Goal: Task Accomplishment & Management: Manage account settings

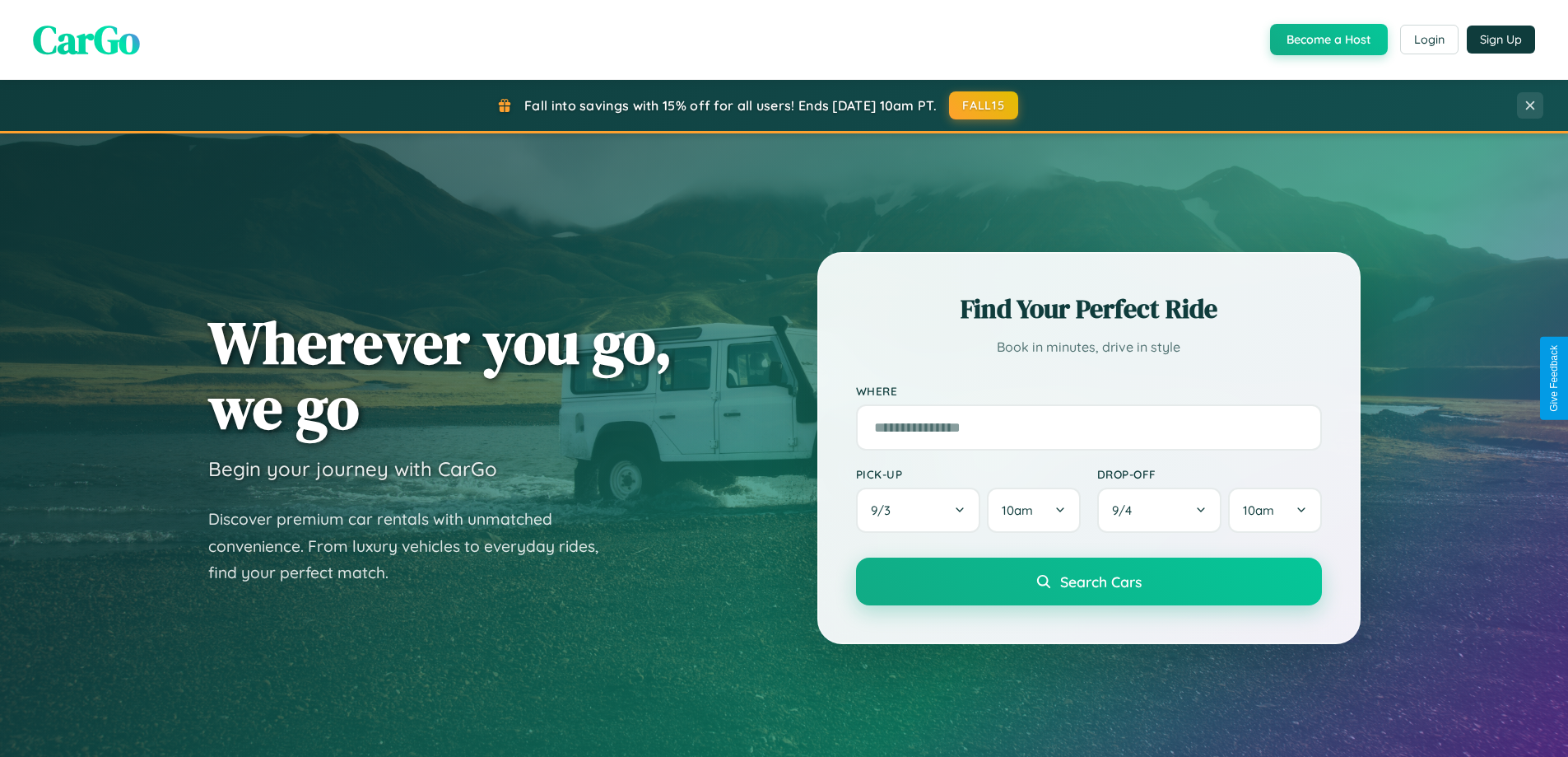
scroll to position [3168, 0]
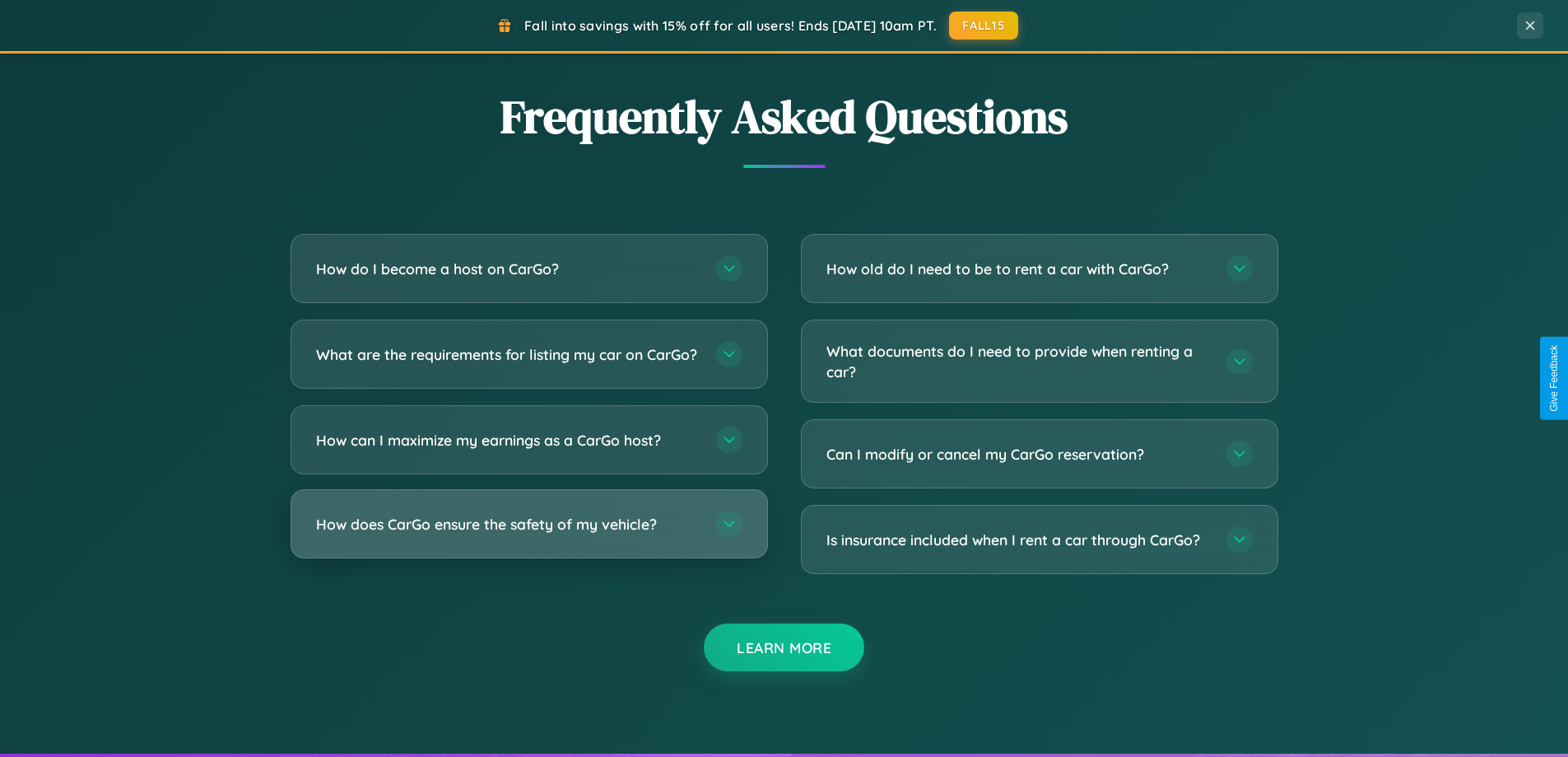
click at [529, 534] on h3 "How does CarGo ensure the safety of my vehicle?" at bounding box center [508, 523] width 384 height 21
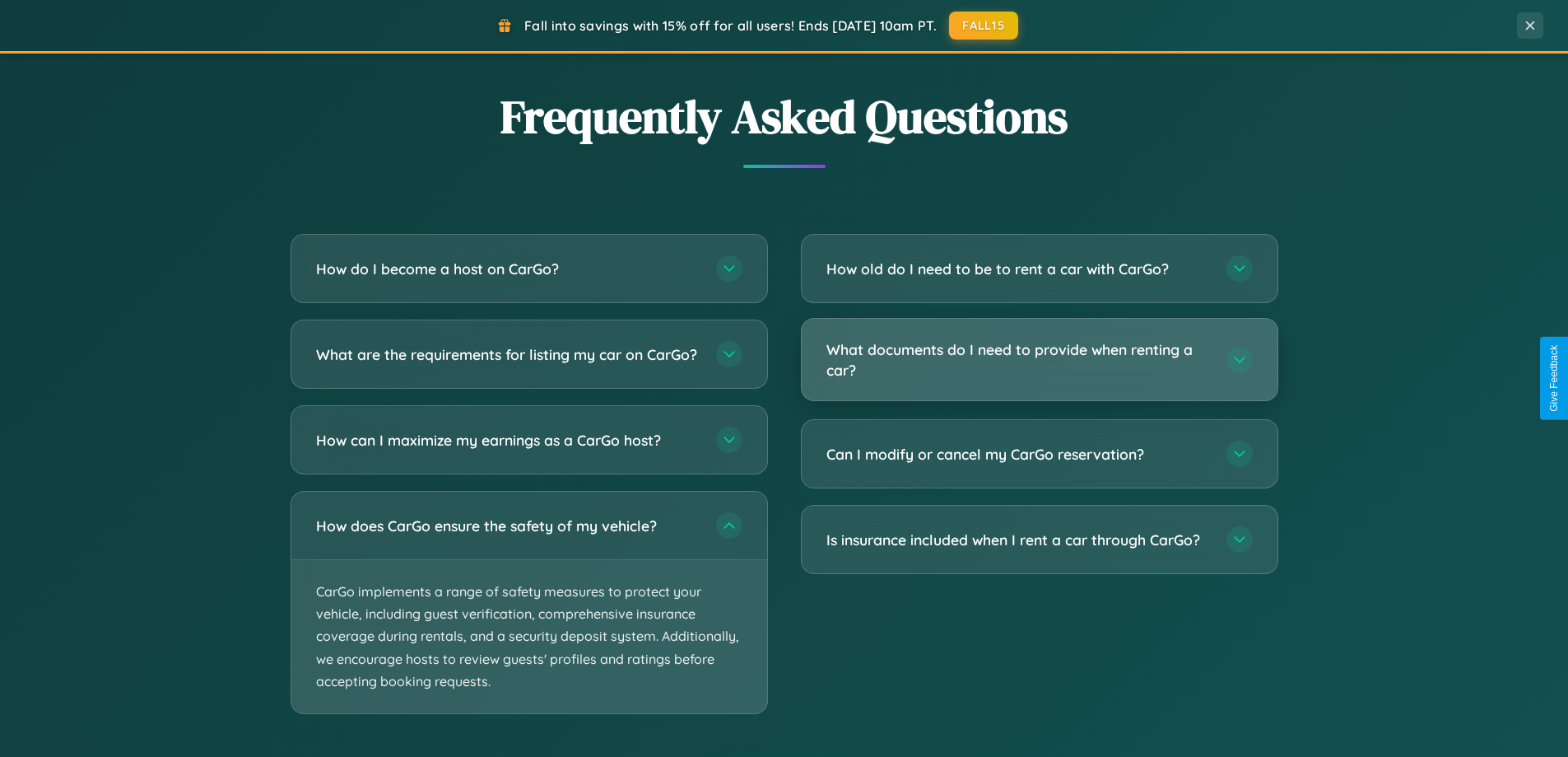
click at [1039, 360] on h3 "What documents do I need to provide when renting a car?" at bounding box center [1018, 359] width 384 height 41
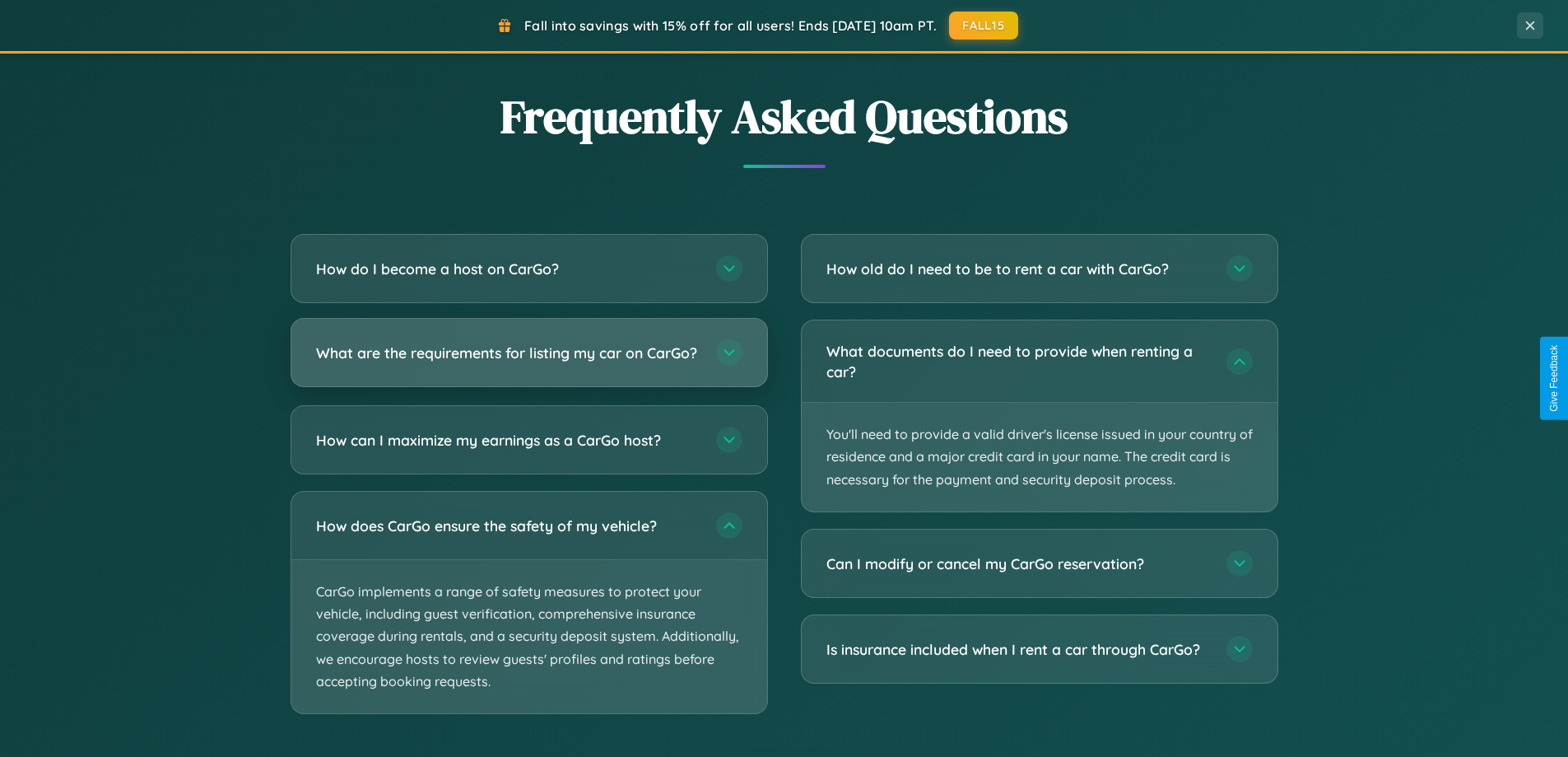
click at [529, 360] on h3 "What are the requirements for listing my car on CarGo?" at bounding box center [508, 352] width 384 height 21
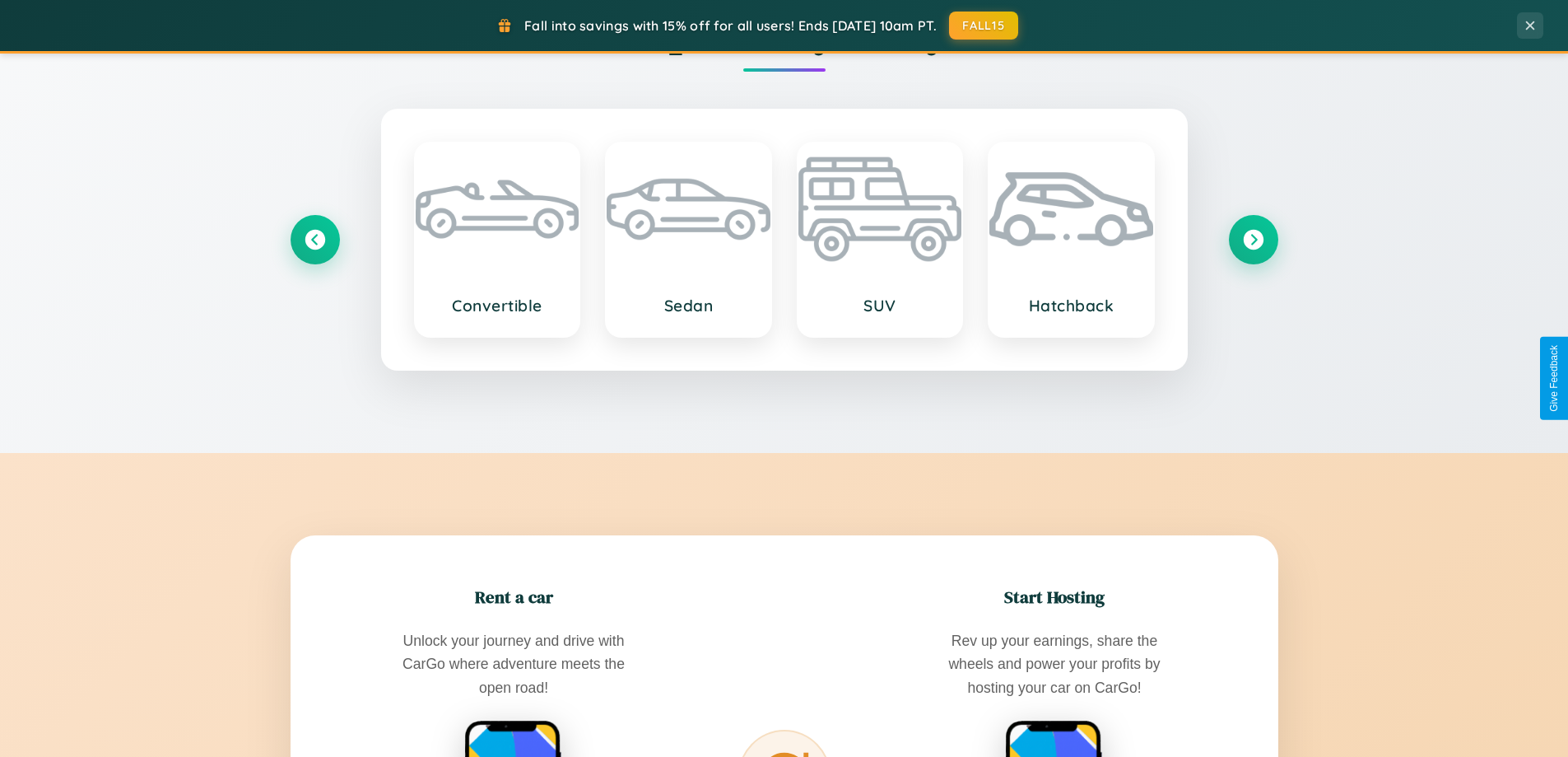
scroll to position [1133, 0]
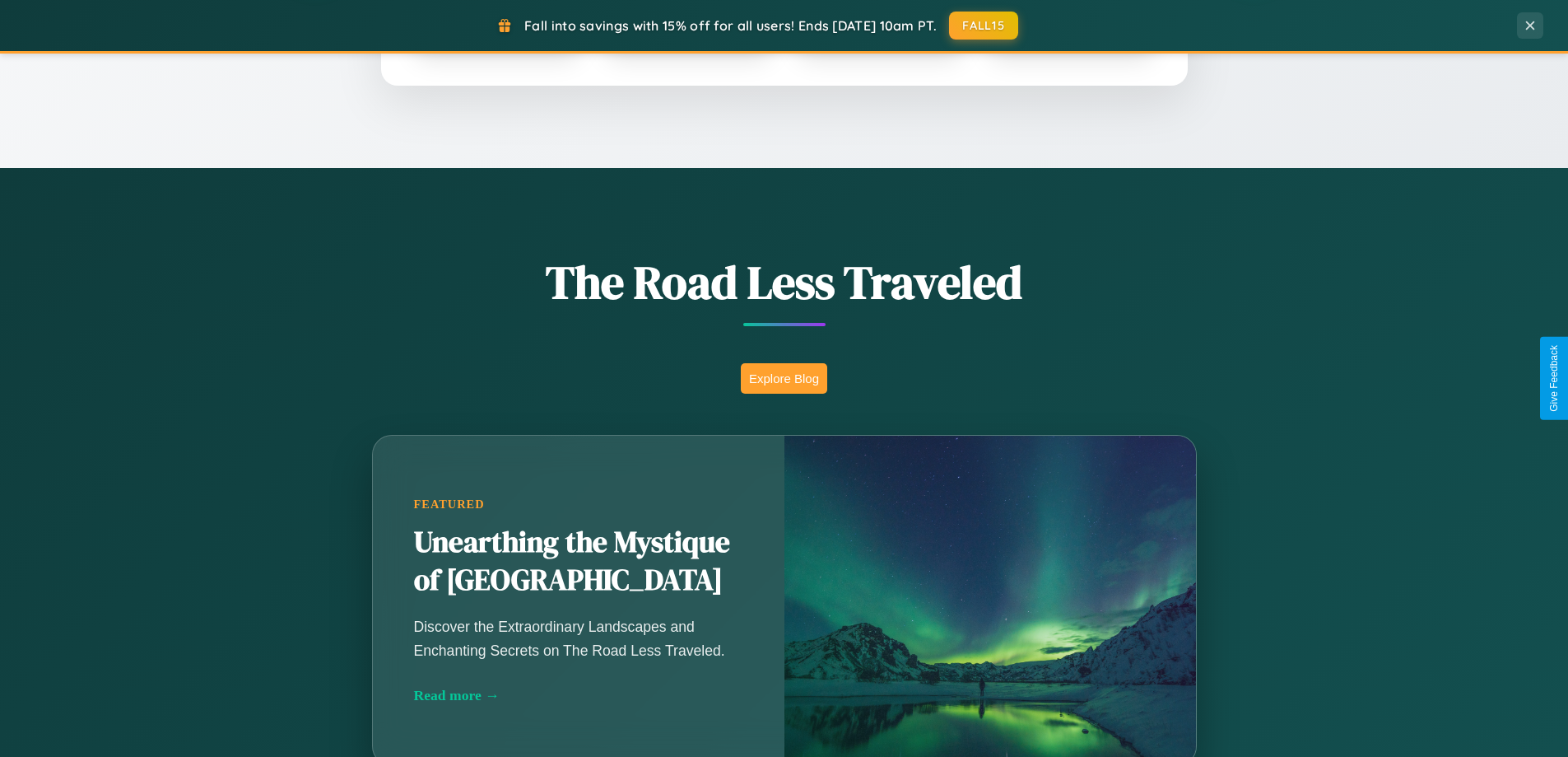
click at [784, 378] on button "Explore Blog" at bounding box center [783, 378] width 86 height 31
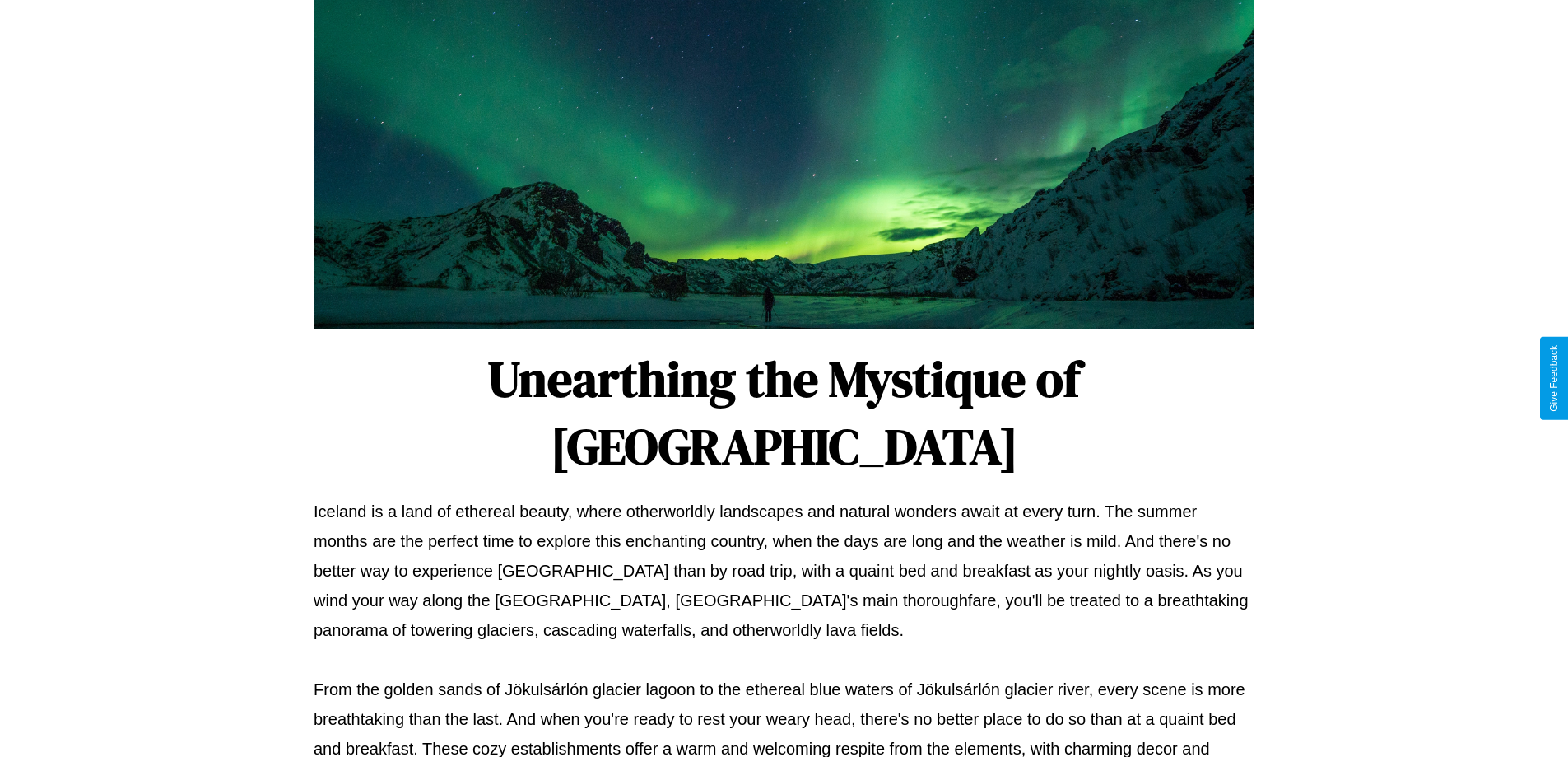
scroll to position [532, 0]
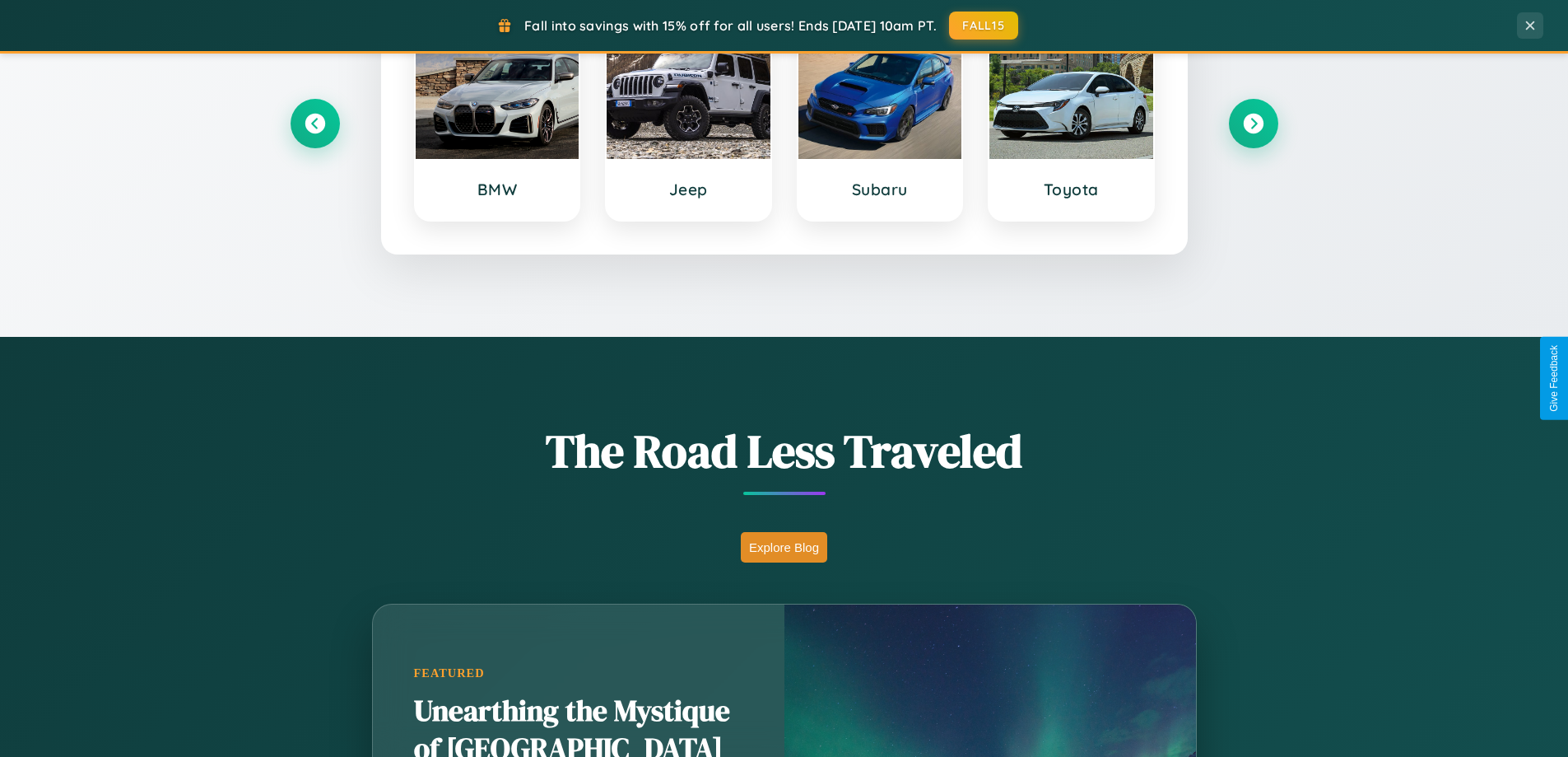
scroll to position [710, 0]
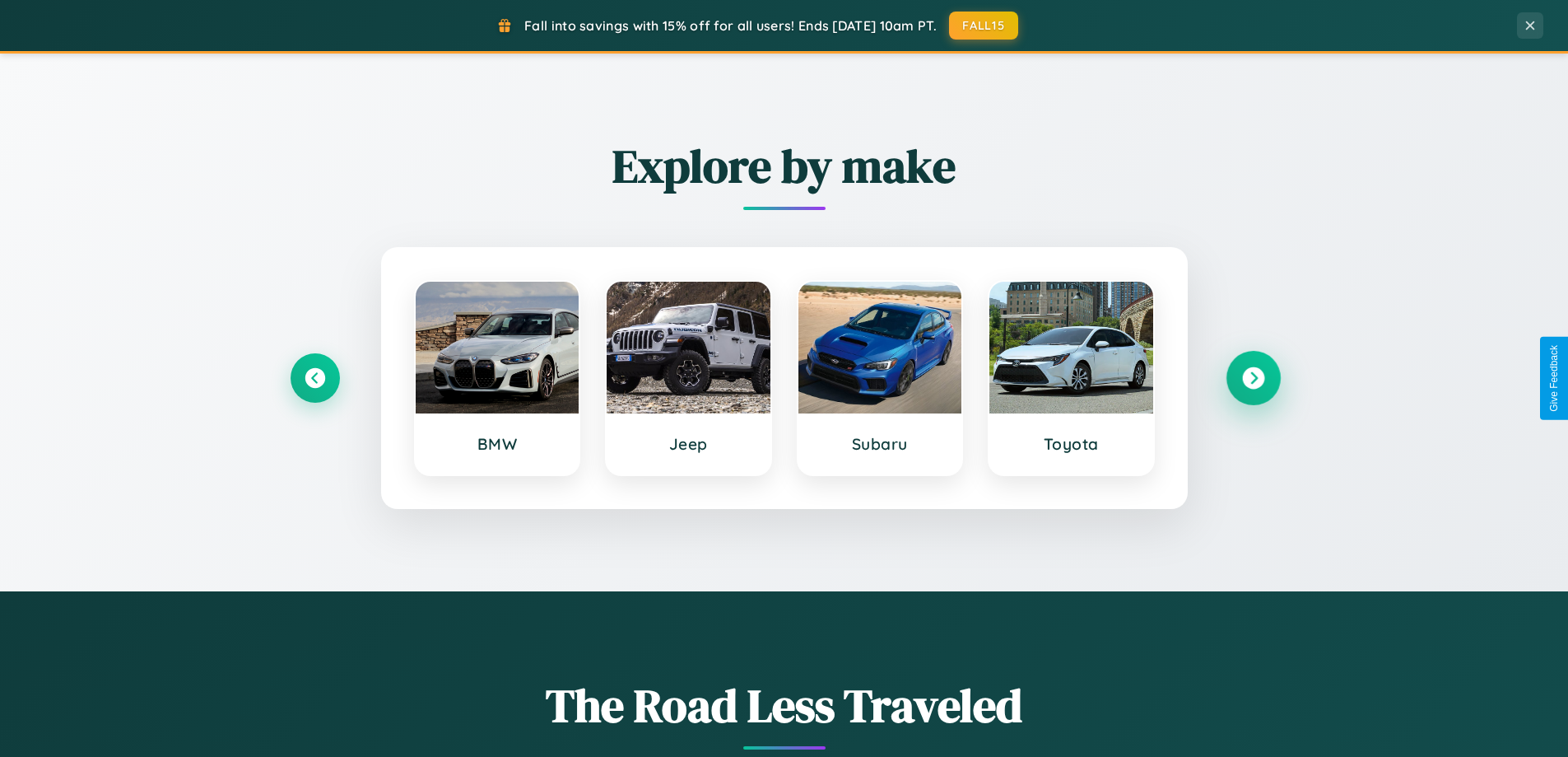
click at [1253, 378] on icon at bounding box center [1253, 378] width 23 height 23
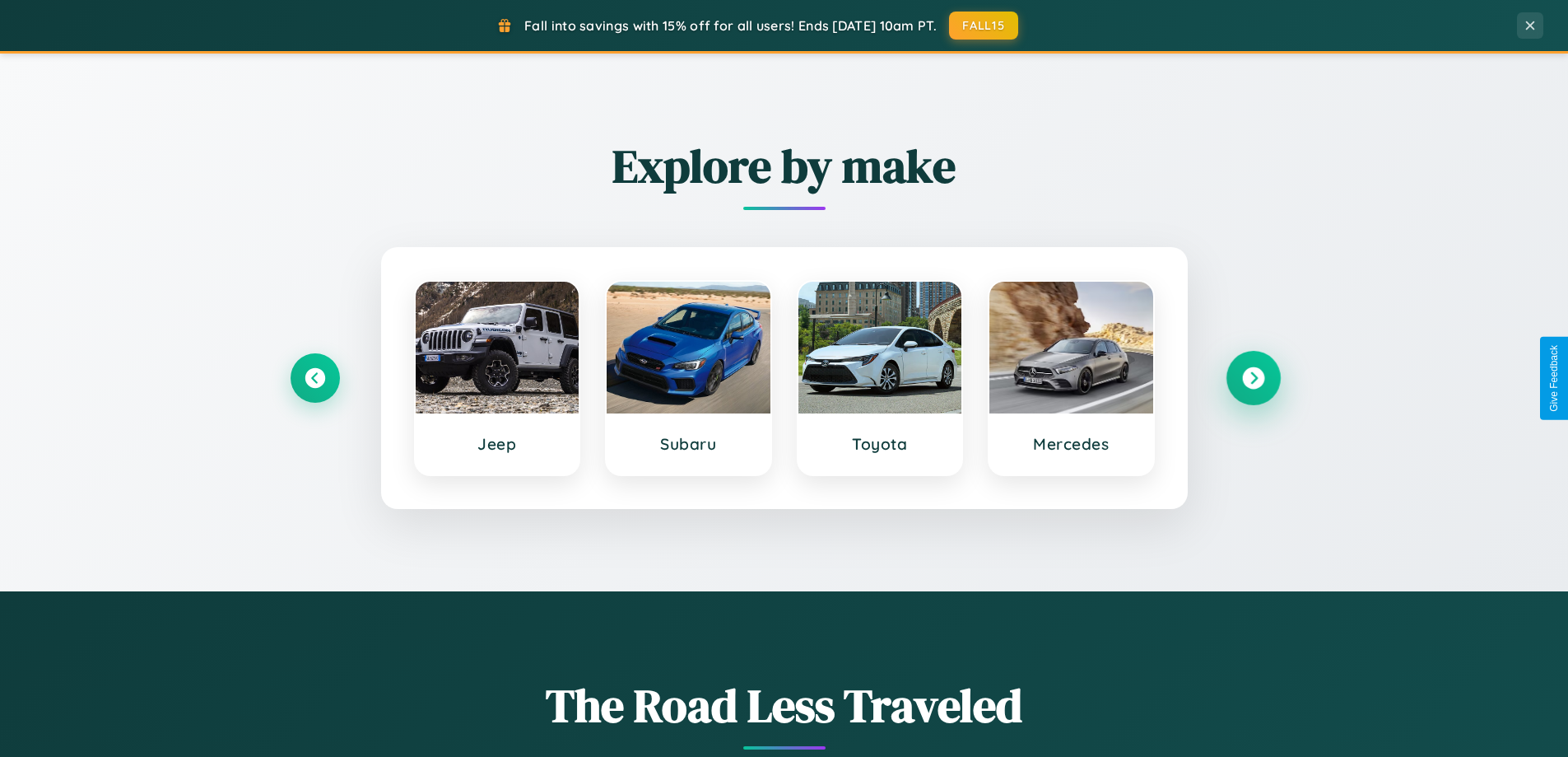
click at [1253, 378] on icon at bounding box center [1253, 378] width 23 height 23
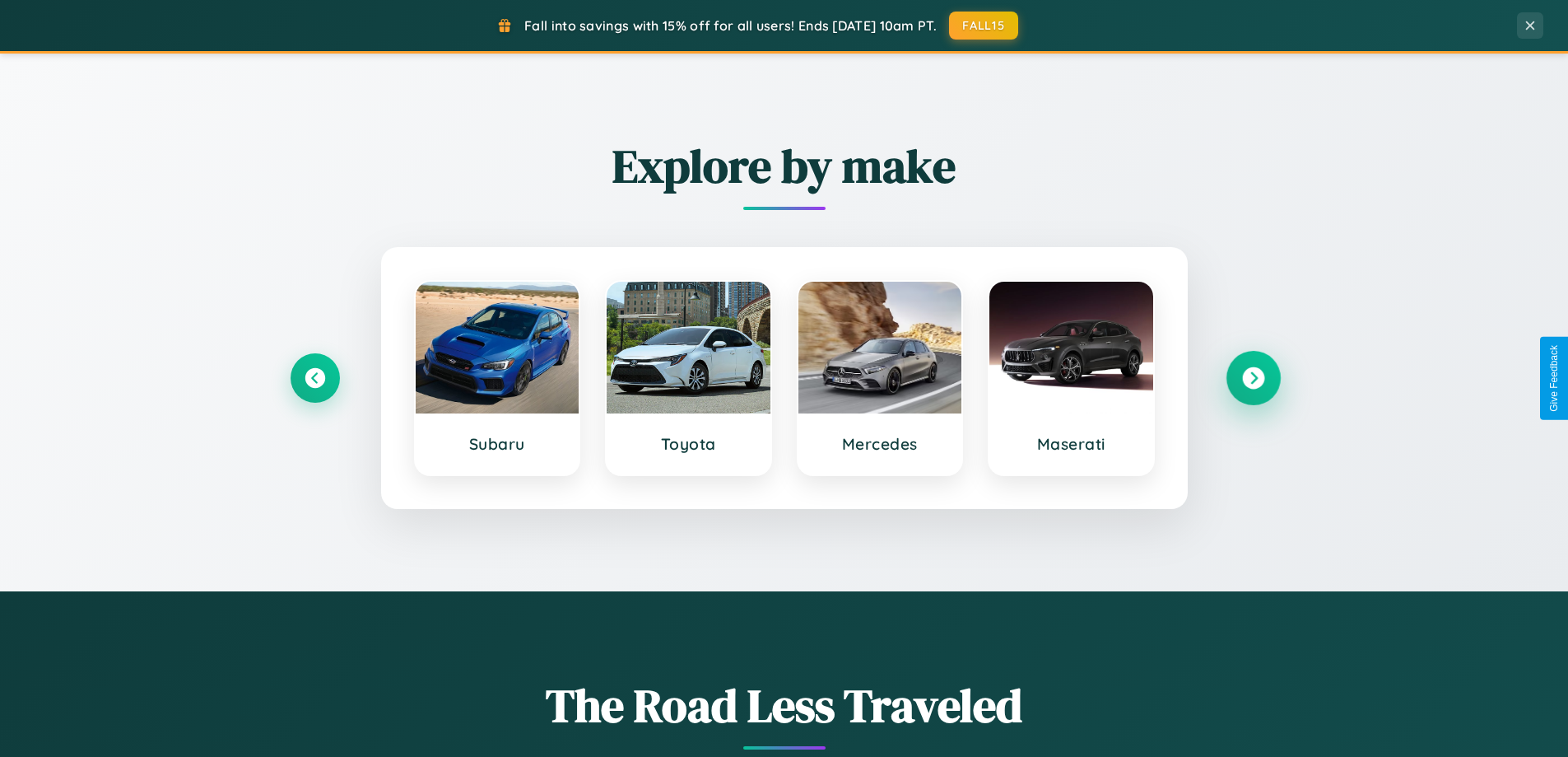
click at [1253, 378] on icon at bounding box center [1253, 378] width 23 height 23
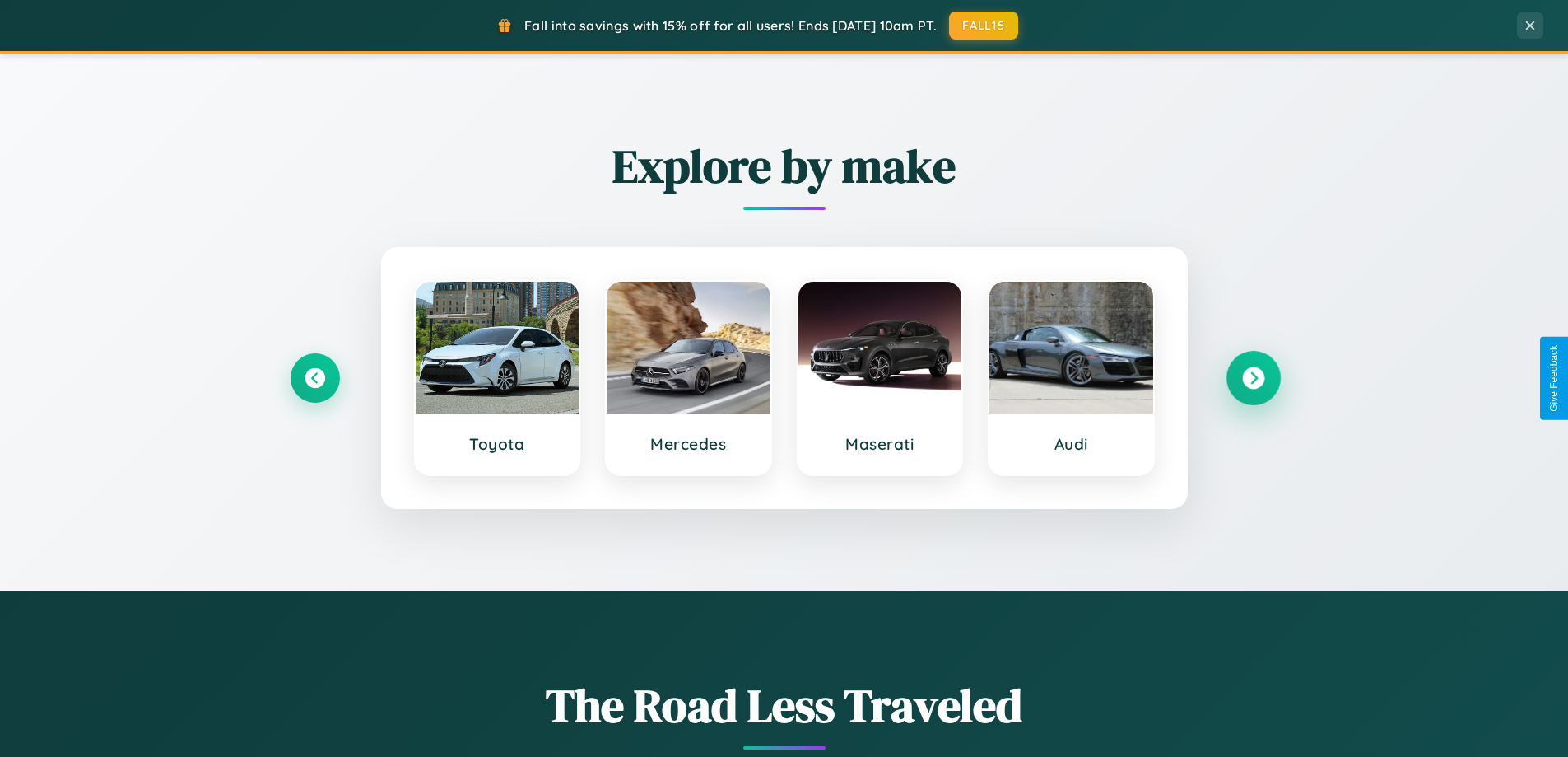
click at [1253, 378] on icon at bounding box center [1253, 378] width 23 height 23
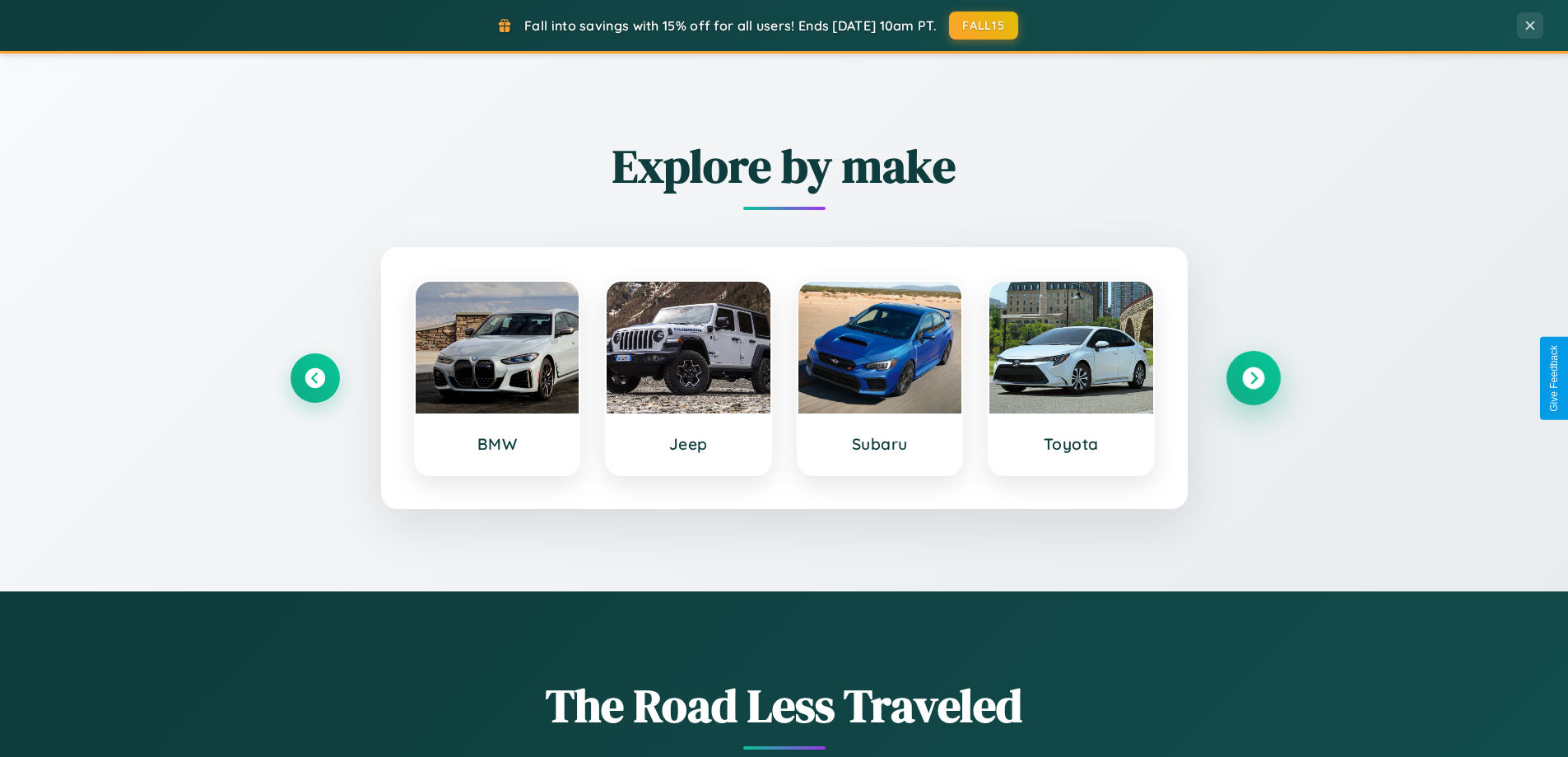
click at [1253, 378] on icon at bounding box center [1253, 378] width 23 height 23
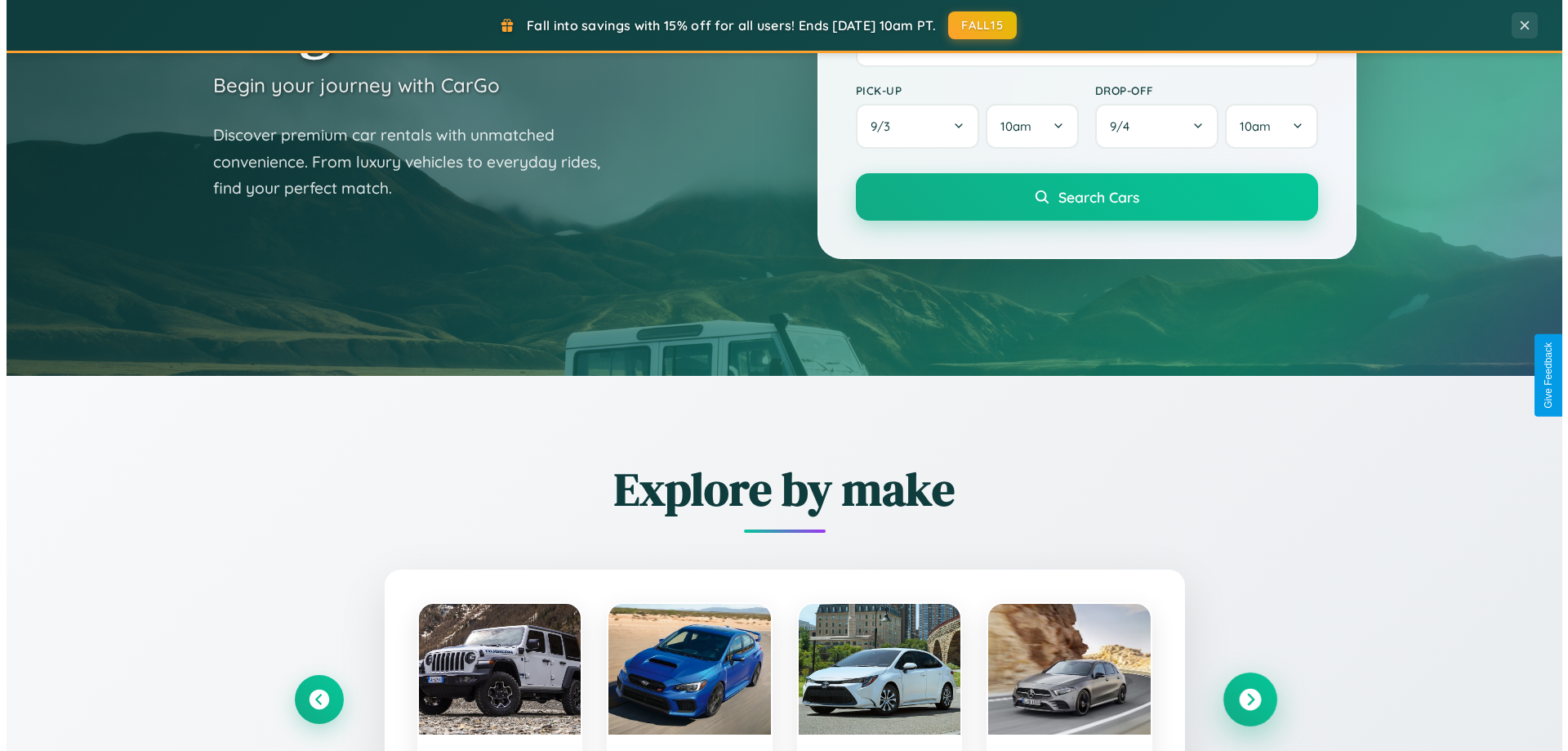
scroll to position [0, 0]
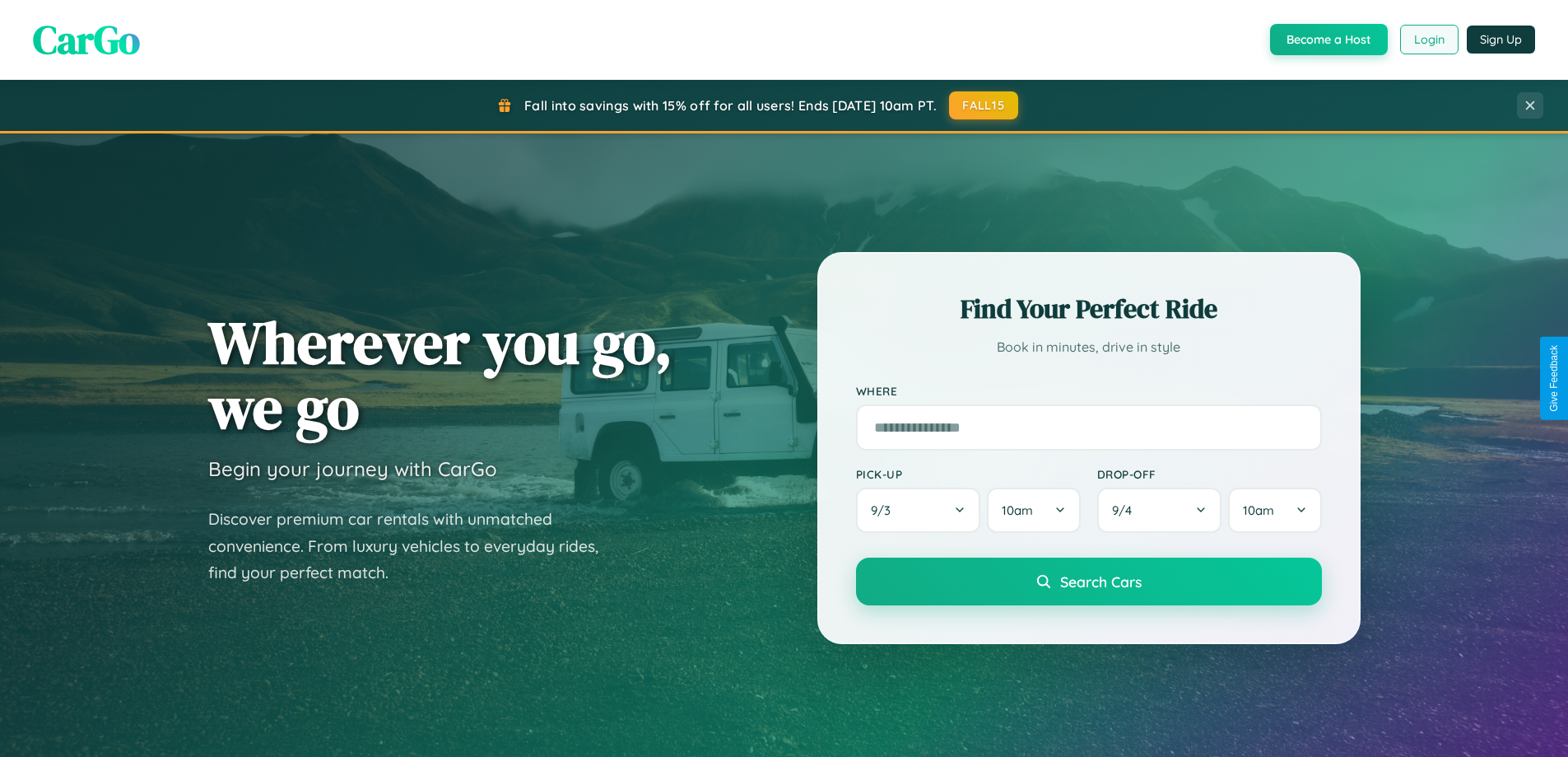
click at [1429, 40] on button "Login" at bounding box center [1429, 39] width 59 height 30
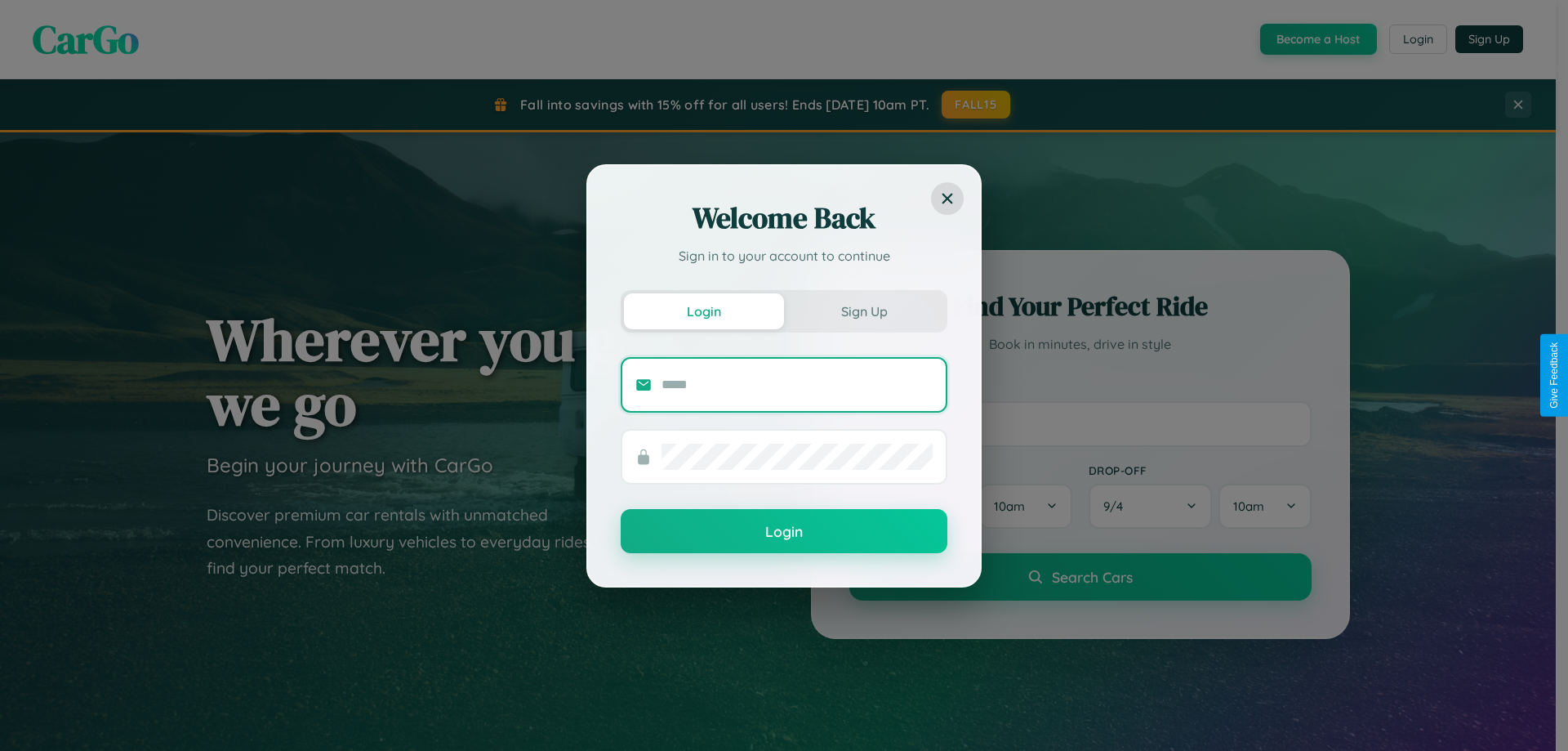
click at [797, 384] on input "text" at bounding box center [797, 384] width 271 height 26
type input "**********"
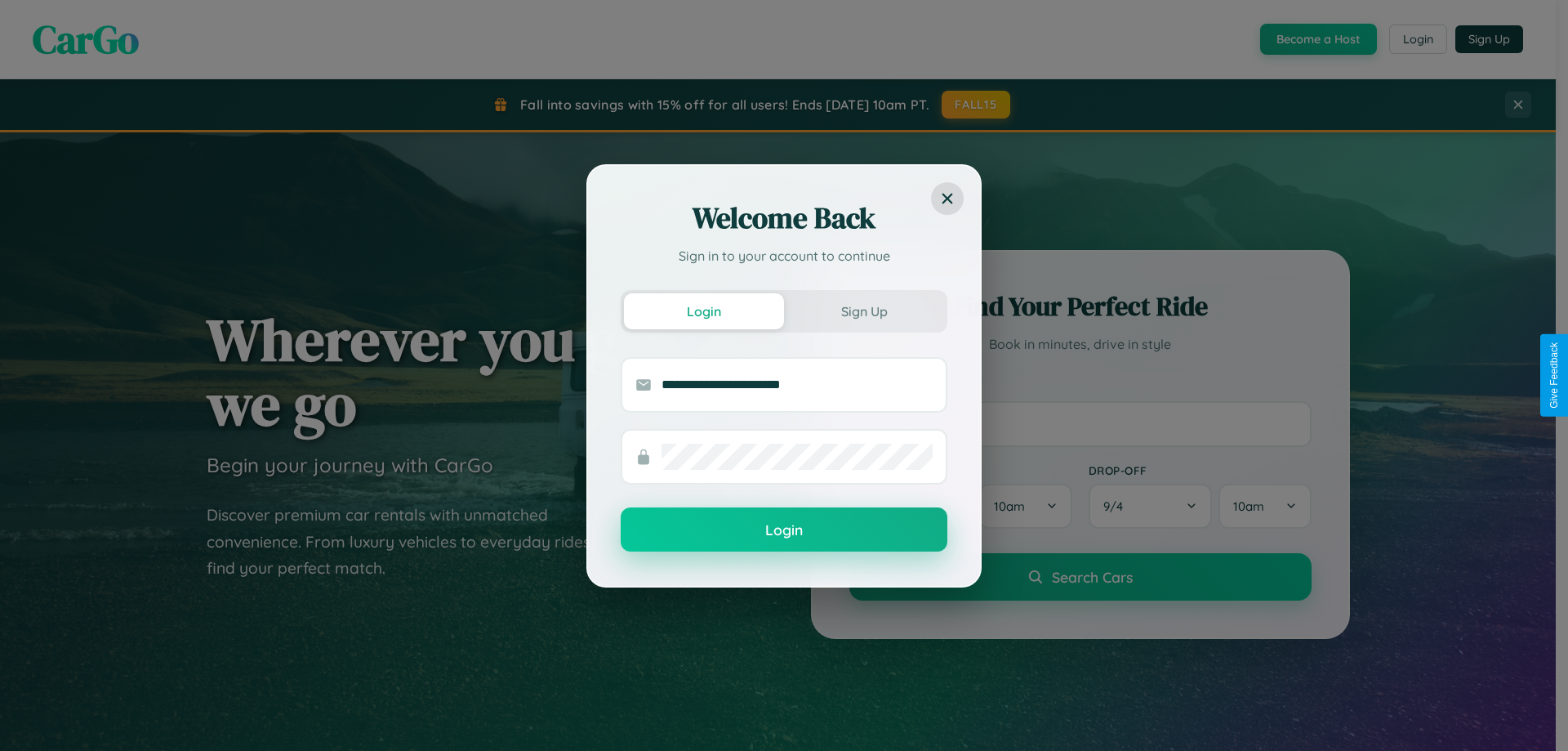
click at [784, 529] on button "Login" at bounding box center [784, 529] width 327 height 44
